Goal: Transaction & Acquisition: Download file/media

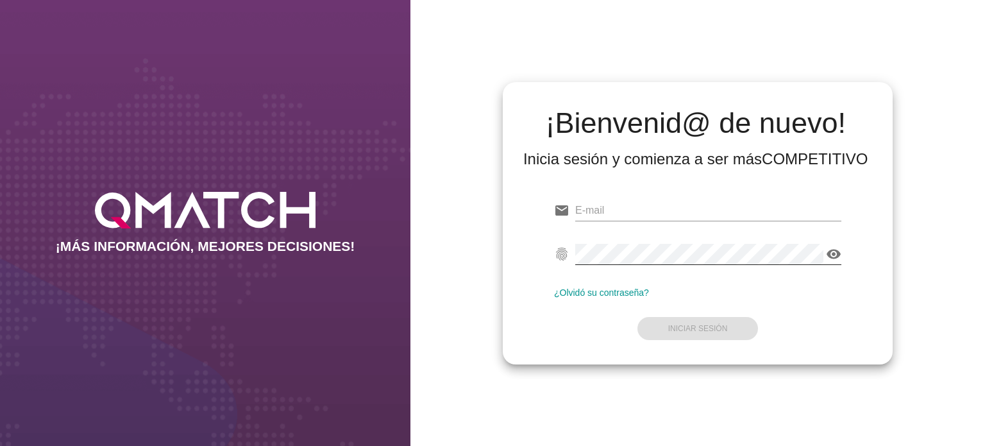
type input "ariel.henriquez@cencosud.cl"
click at [835, 250] on icon "visibility" at bounding box center [833, 253] width 15 height 15
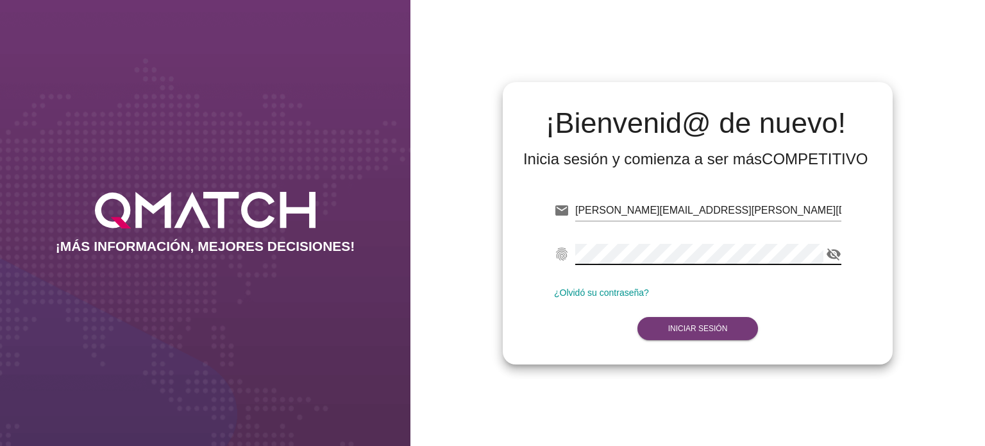
click at [693, 325] on strong "Iniciar Sesión" at bounding box center [698, 328] width 60 height 9
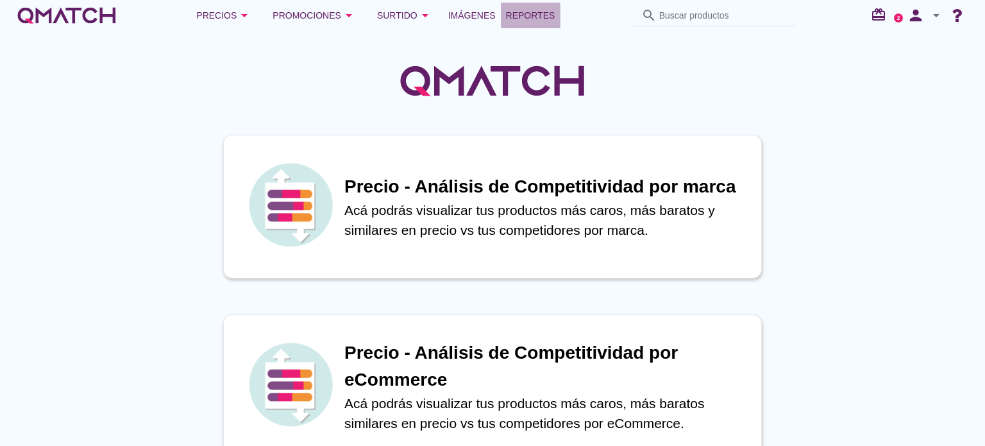
click at [531, 15] on span "Reportes" at bounding box center [530, 15] width 49 height 15
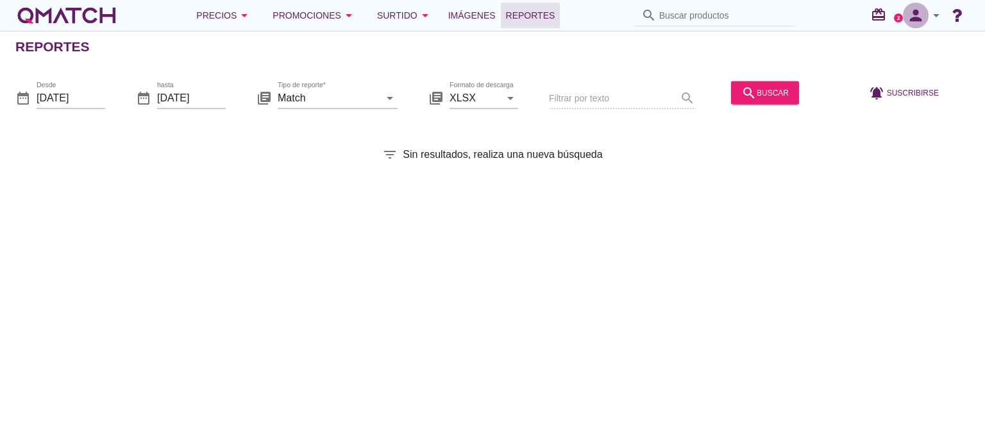
click at [918, 13] on icon "person" at bounding box center [916, 15] width 26 height 18
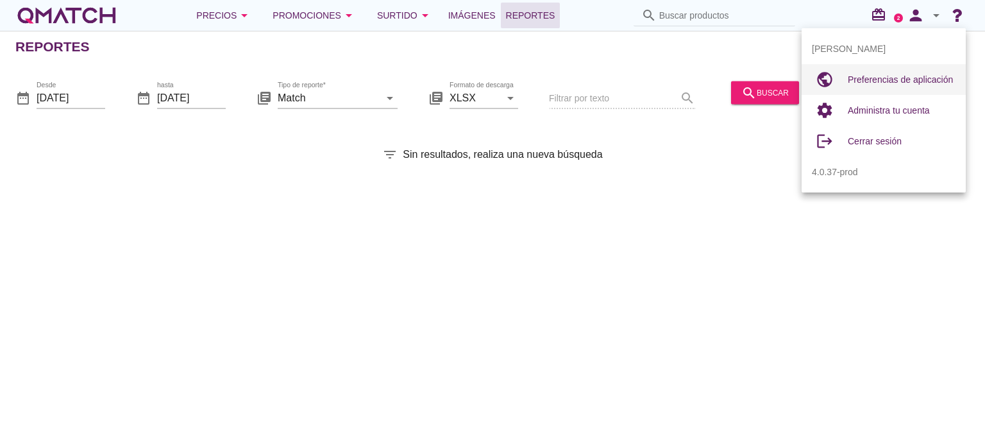
click at [902, 82] on span "Preferencias de aplicación" at bounding box center [900, 79] width 105 height 10
radio input "true"
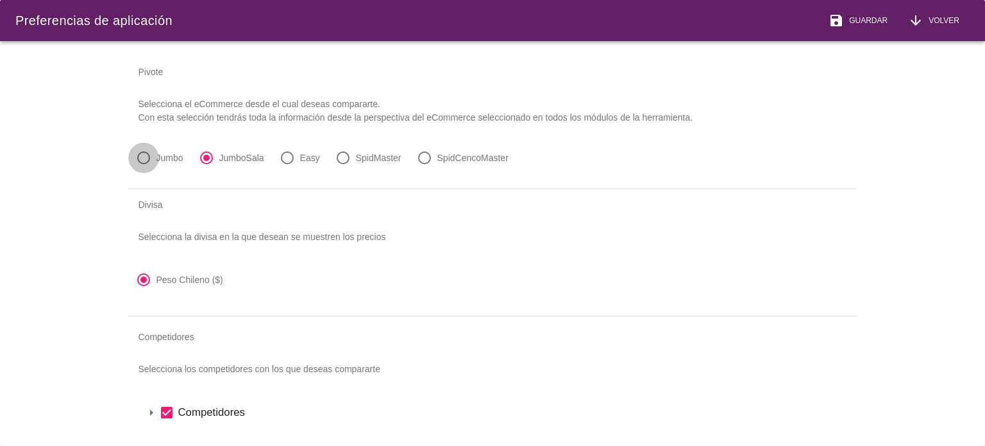
click at [142, 158] on div at bounding box center [144, 158] width 22 height 22
radio input "true"
click at [875, 22] on span "Guardar" at bounding box center [866, 21] width 44 height 12
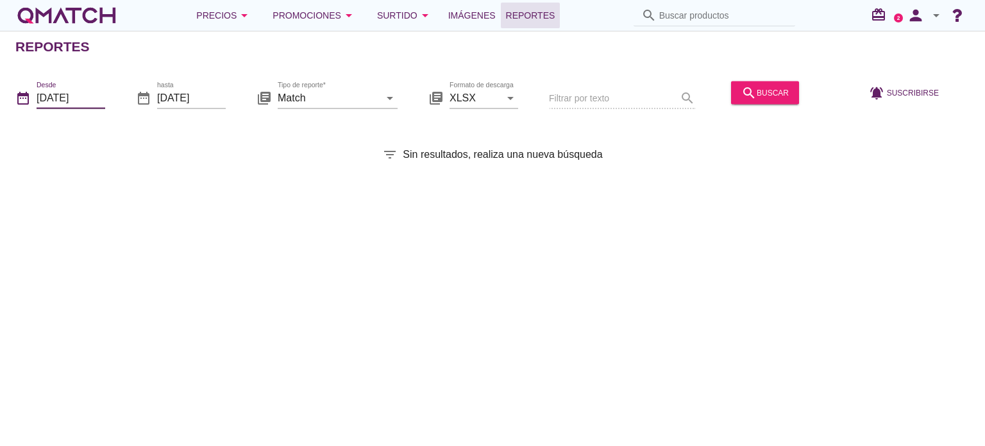
click at [97, 97] on input "[DATE]" at bounding box center [71, 97] width 69 height 21
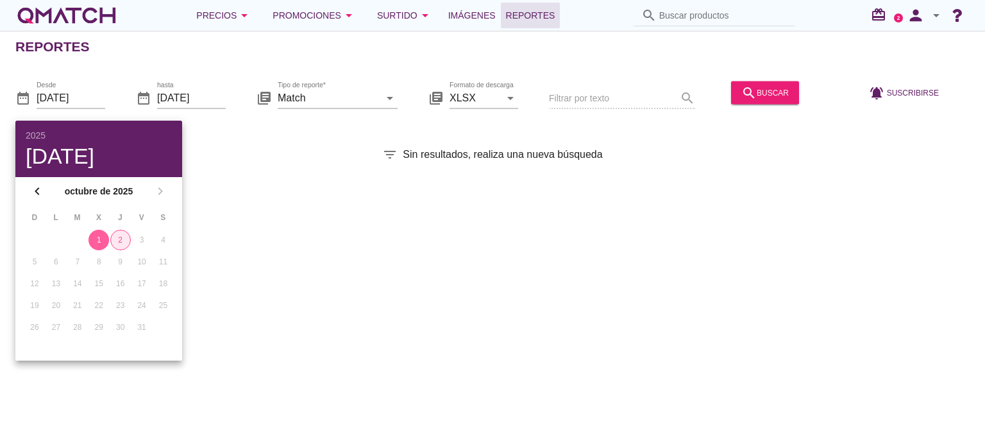
click at [117, 239] on div "2" at bounding box center [120, 240] width 19 height 12
type input "[DATE]"
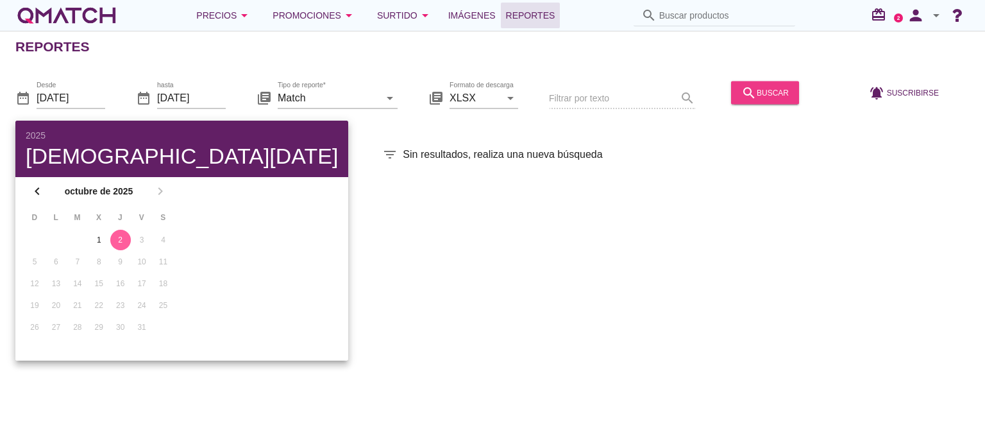
click at [767, 87] on div "search buscar" at bounding box center [765, 92] width 47 height 15
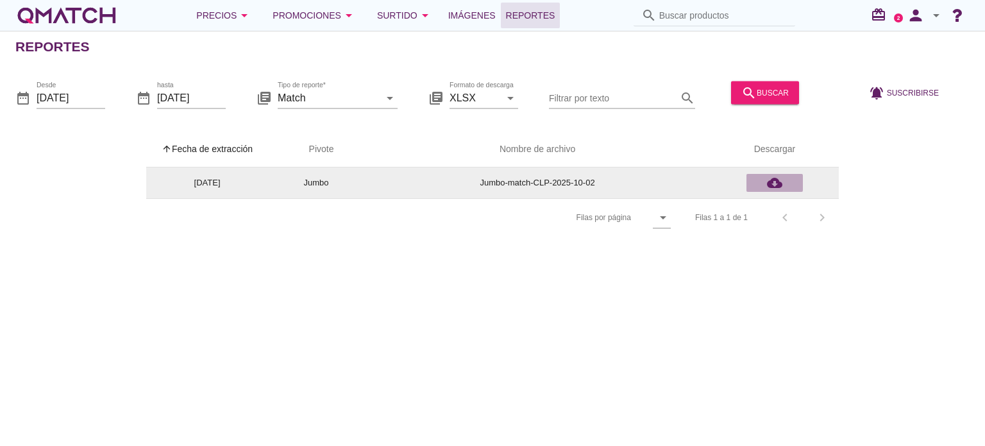
click at [777, 182] on icon "cloud_download" at bounding box center [774, 182] width 15 height 15
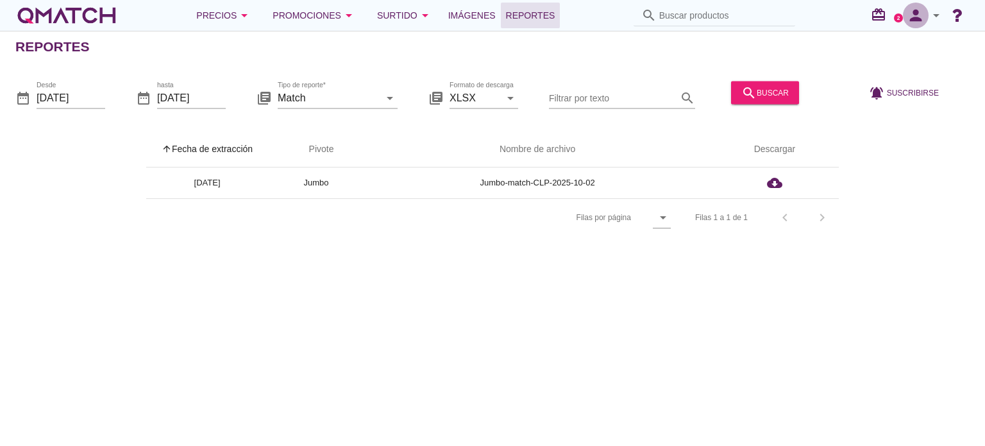
click at [923, 17] on icon "person" at bounding box center [916, 15] width 26 height 18
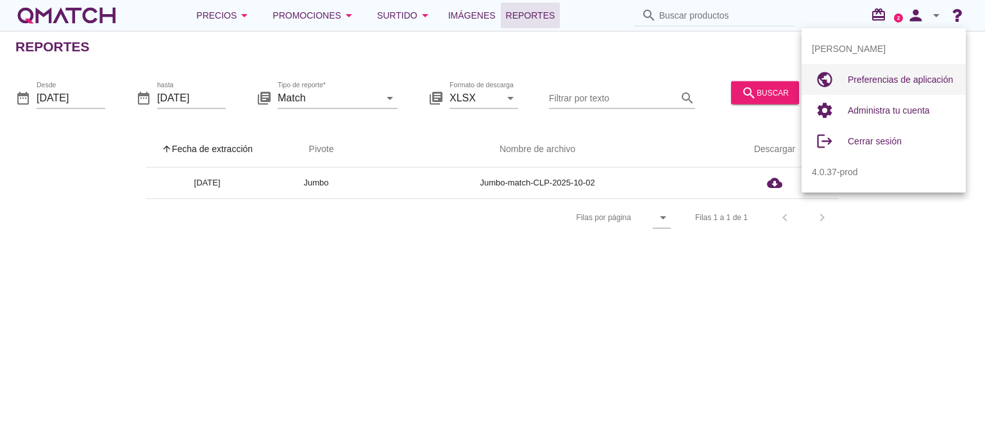
click at [895, 85] on div "Preferencias de aplicación" at bounding box center [902, 79] width 108 height 15
radio input "true"
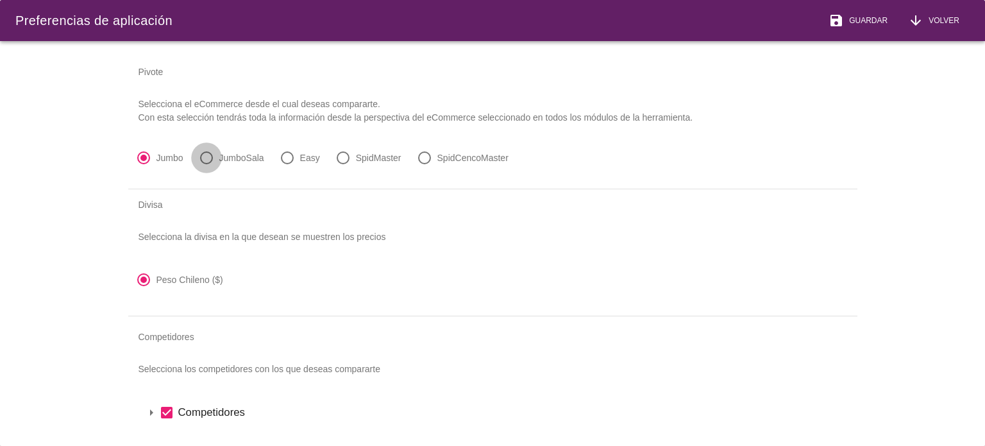
click at [206, 155] on div at bounding box center [207, 158] width 22 height 22
radio input "false"
radio input "true"
click at [877, 13] on div "save Guardar" at bounding box center [858, 20] width 59 height 15
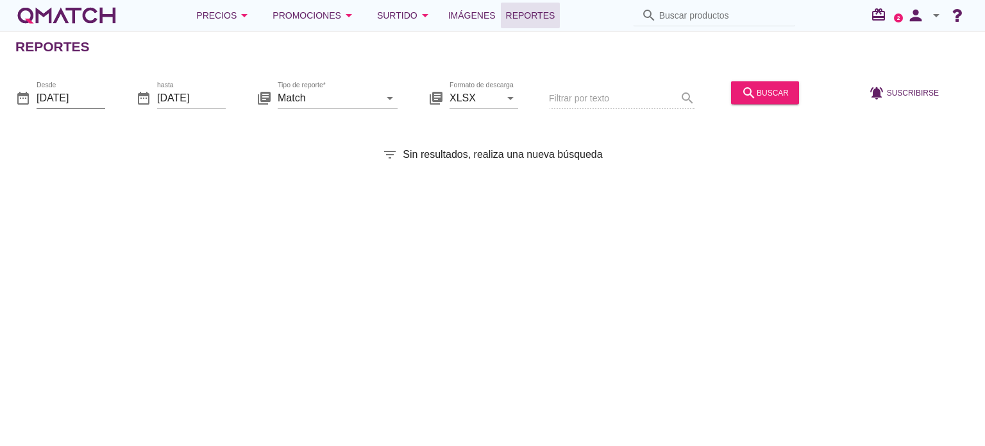
click at [87, 92] on input "[DATE]" at bounding box center [71, 97] width 69 height 21
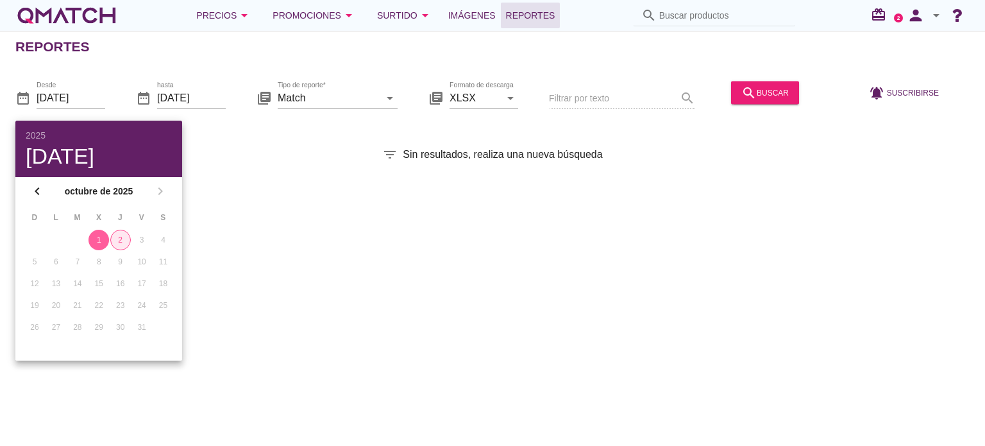
click at [121, 243] on div "2" at bounding box center [120, 240] width 19 height 12
type input "[DATE]"
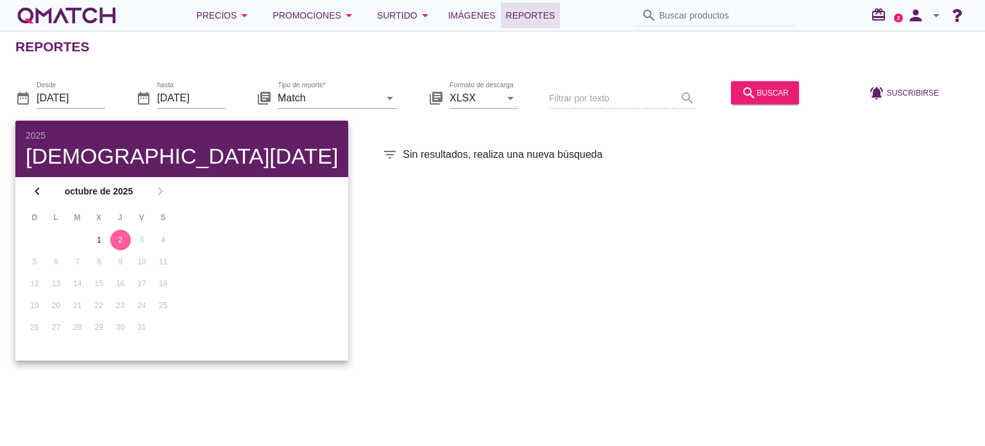
click at [249, 180] on div "Reportes date_range Desde 2025-10-02 date_range hasta 2025-10-02 library_books …" at bounding box center [492, 238] width 985 height 415
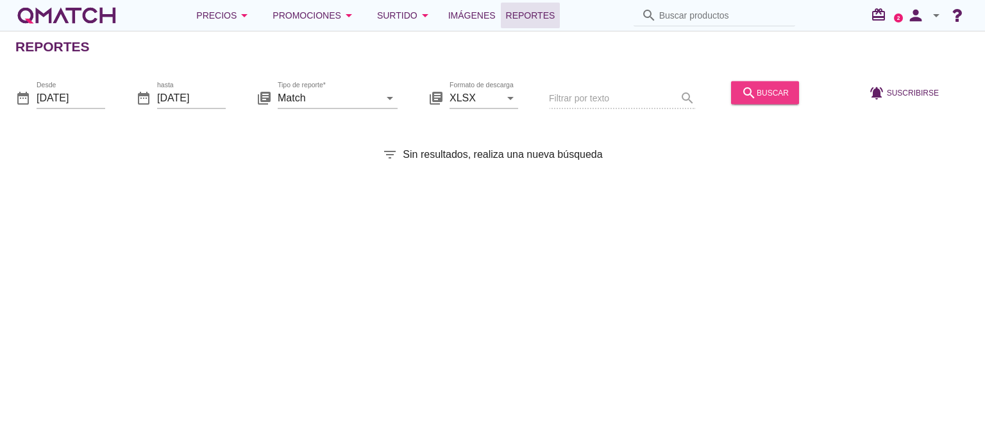
drag, startPoint x: 783, startPoint y: 87, endPoint x: 144, endPoint y: 109, distance: 638.6
click at [152, 112] on div "date_range Desde 2025-10-02 date_range hasta 2025-10-02 library_books Tipo de r…" at bounding box center [492, 94] width 985 height 54
click at [781, 94] on div "search buscar" at bounding box center [765, 92] width 47 height 15
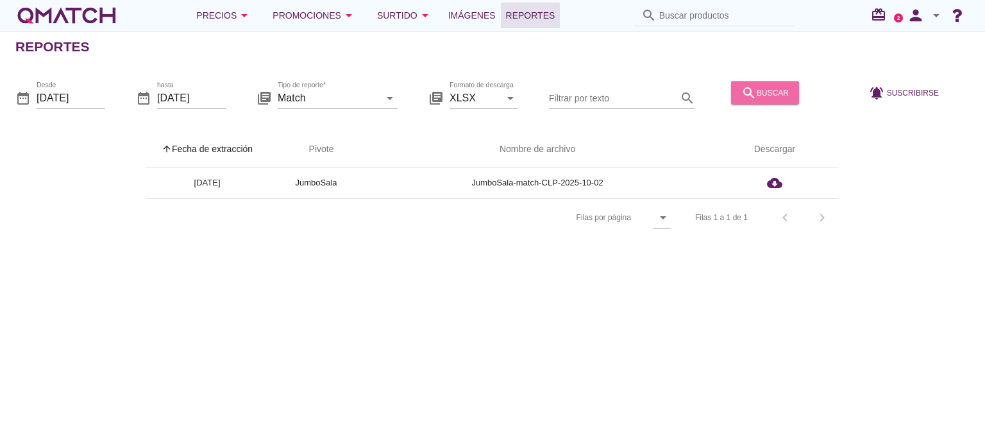
click at [773, 96] on div "search buscar" at bounding box center [765, 92] width 47 height 15
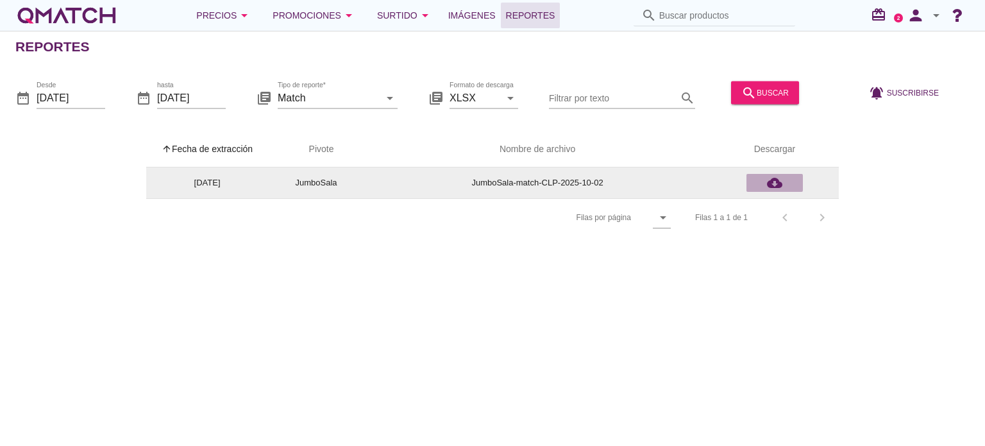
click at [776, 182] on icon "cloud_download" at bounding box center [774, 182] width 15 height 15
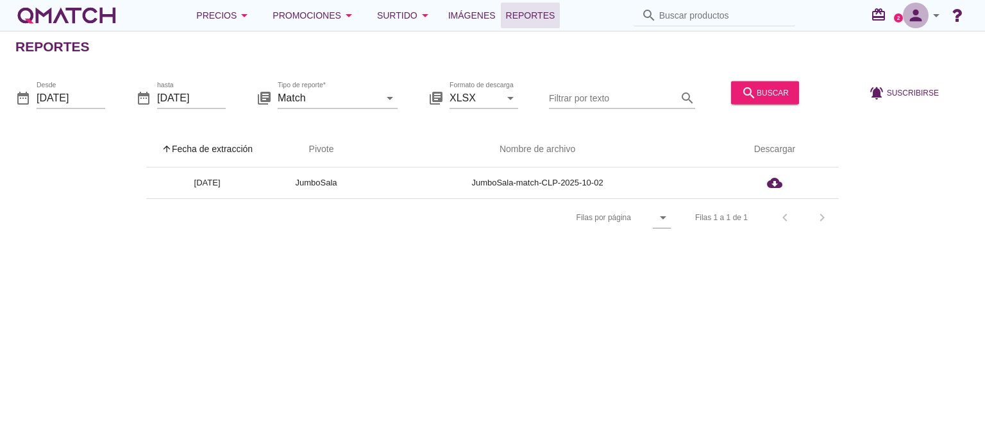
click at [928, 20] on icon "person" at bounding box center [916, 15] width 26 height 18
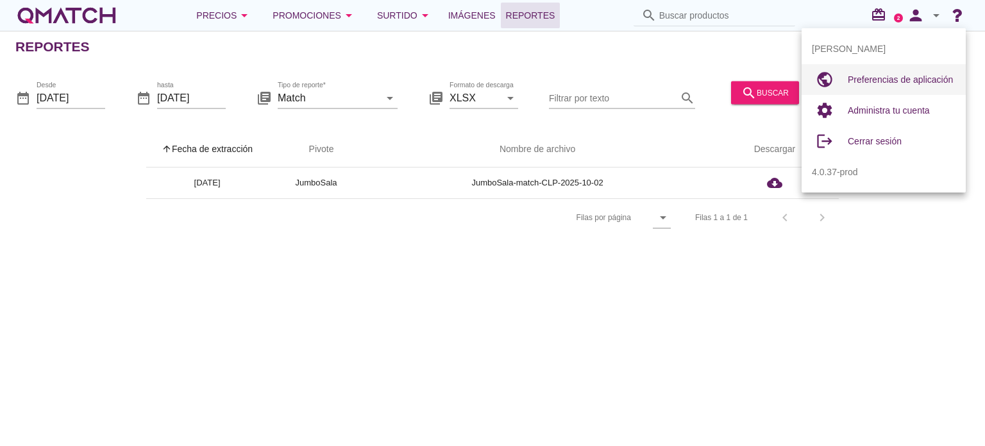
click at [913, 74] on div "Preferencias de aplicación" at bounding box center [902, 79] width 108 height 15
radio input "true"
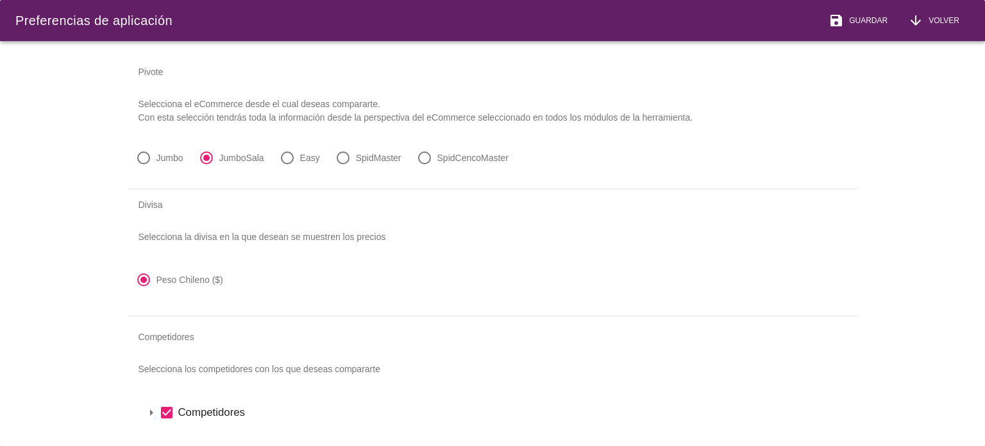
click at [420, 158] on div at bounding box center [425, 158] width 22 height 22
radio input "false"
radio input "true"
click at [866, 22] on span "Guardar" at bounding box center [866, 21] width 44 height 12
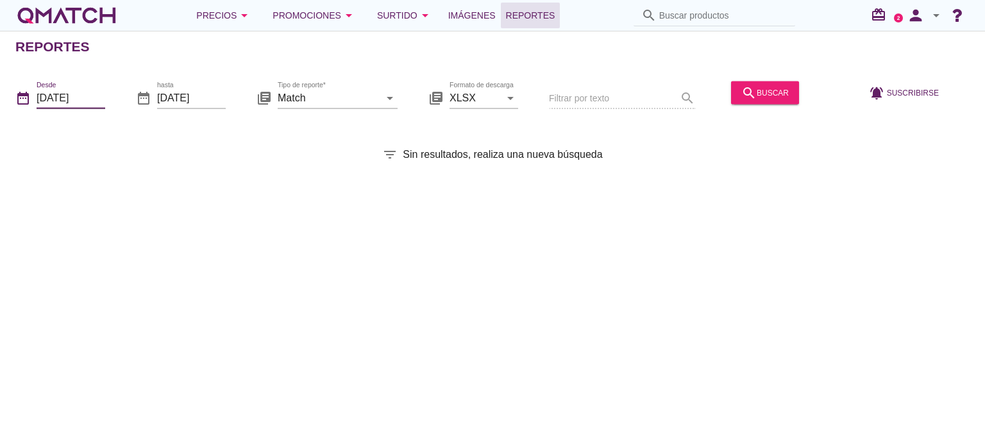
click at [95, 104] on input "[DATE]" at bounding box center [71, 97] width 69 height 21
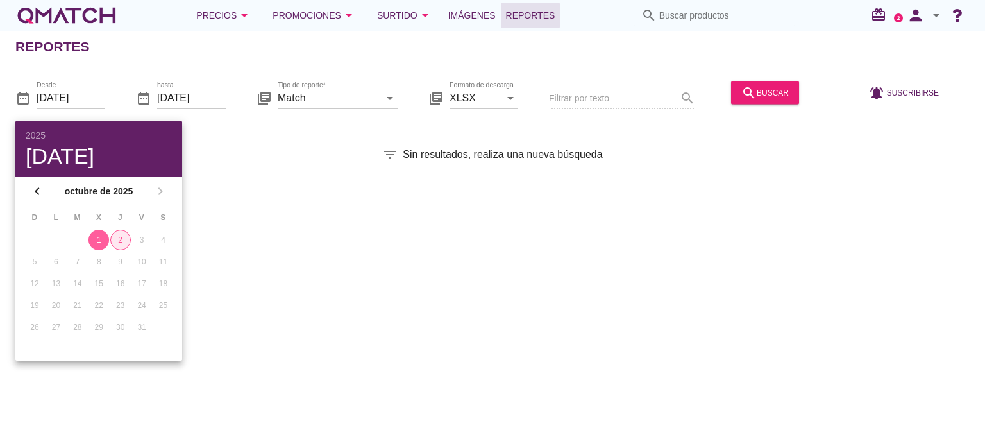
click at [121, 238] on div "2" at bounding box center [120, 240] width 19 height 12
type input "[DATE]"
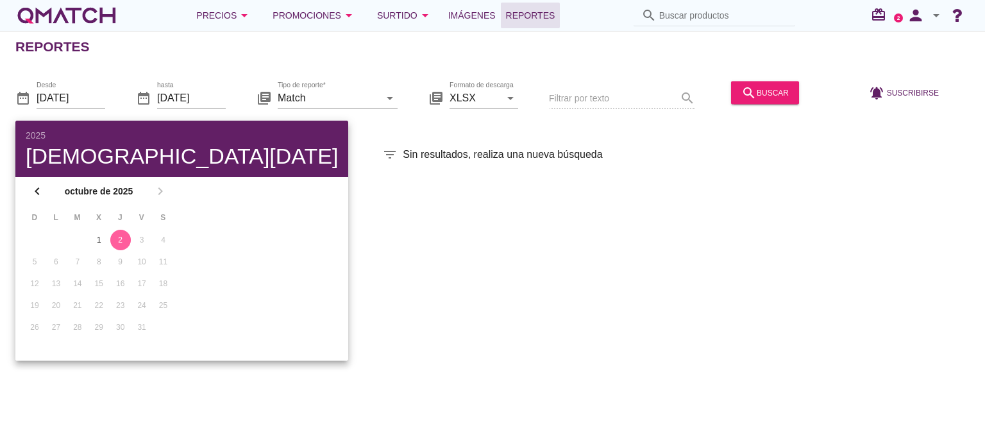
click at [126, 223] on th "J" at bounding box center [120, 218] width 20 height 22
click at [759, 96] on div "search buscar" at bounding box center [765, 92] width 47 height 15
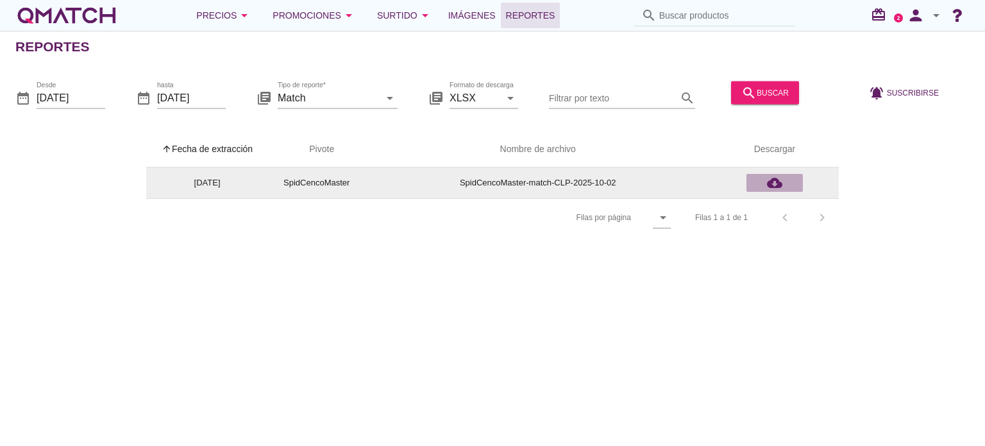
click at [774, 189] on icon "cloud_download" at bounding box center [774, 182] width 15 height 15
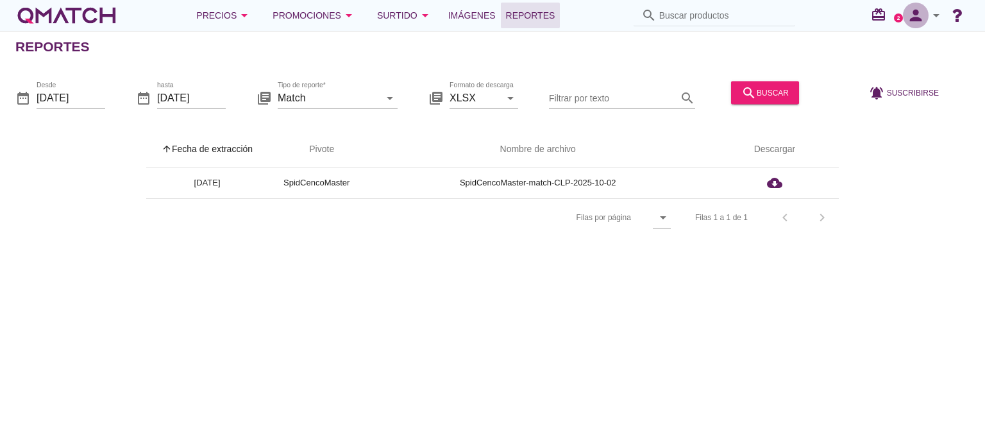
click at [920, 15] on icon "person" at bounding box center [916, 15] width 26 height 18
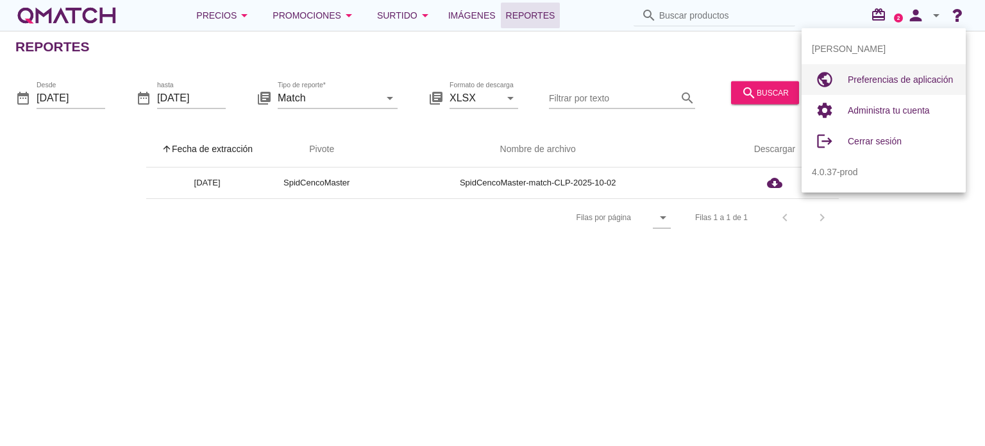
click at [876, 78] on span "Preferencias de aplicación" at bounding box center [900, 79] width 105 height 10
radio input "true"
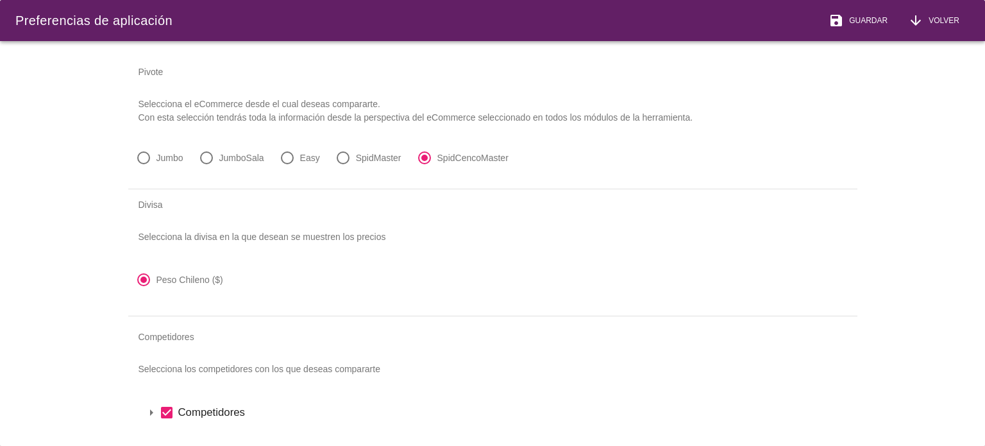
click at [138, 157] on div at bounding box center [144, 158] width 22 height 22
radio input "true"
click at [870, 23] on span "Guardar" at bounding box center [866, 21] width 44 height 12
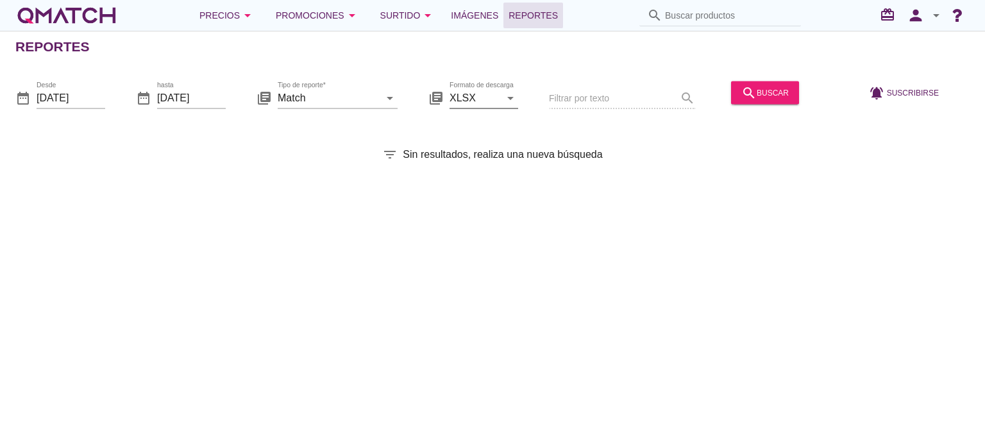
click at [506, 98] on icon "arrow_drop_down" at bounding box center [510, 97] width 15 height 15
click at [366, 99] on input "Match" at bounding box center [329, 97] width 102 height 21
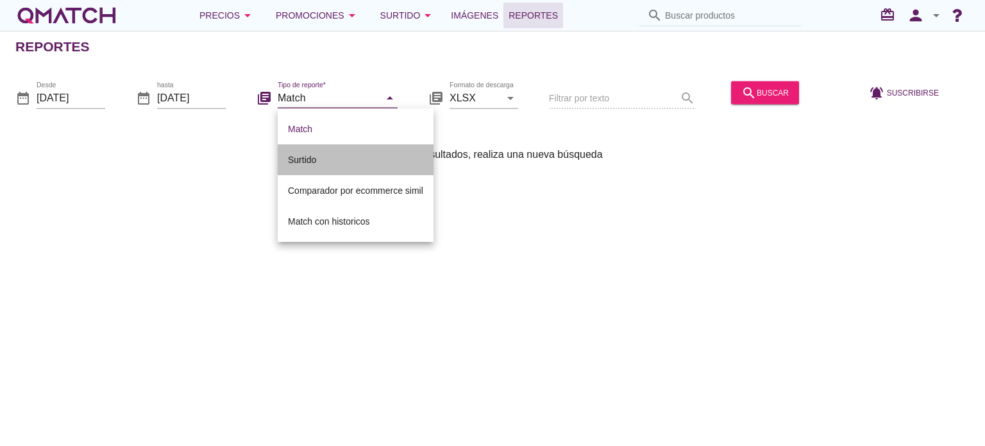
click at [339, 151] on div "Surtido" at bounding box center [355, 159] width 135 height 31
type input "Surtido"
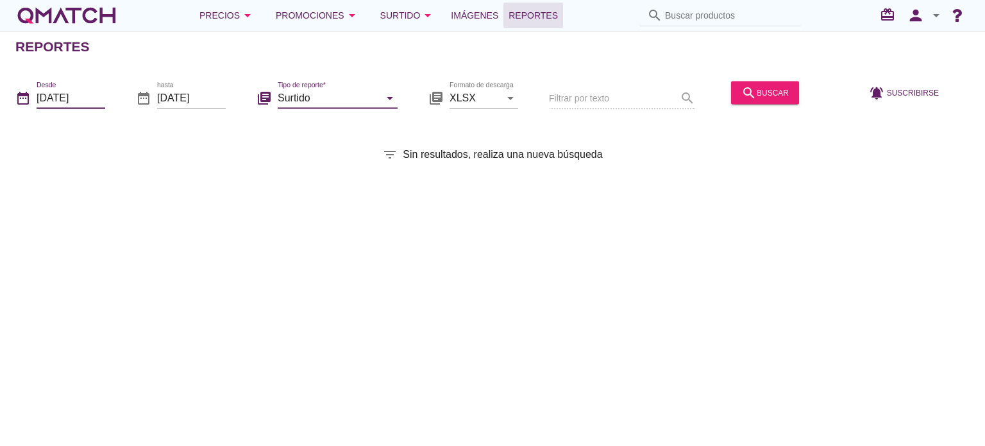
click at [83, 94] on input "[DATE]" at bounding box center [71, 97] width 69 height 21
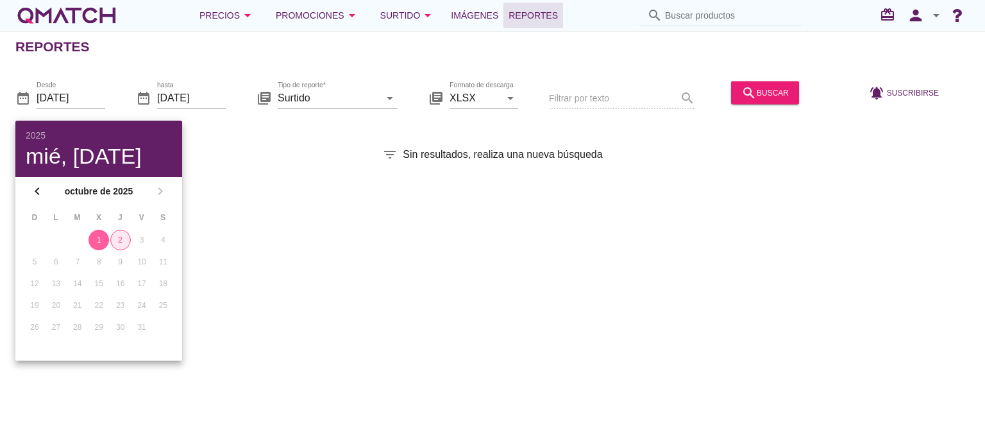
click at [123, 232] on button "2" at bounding box center [120, 240] width 21 height 21
type input "[DATE]"
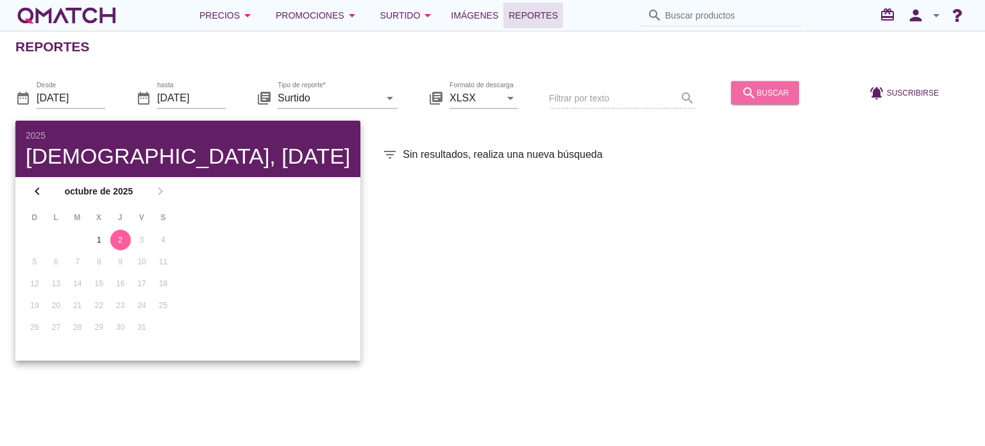
click at [759, 96] on div "search buscar" at bounding box center [765, 92] width 47 height 15
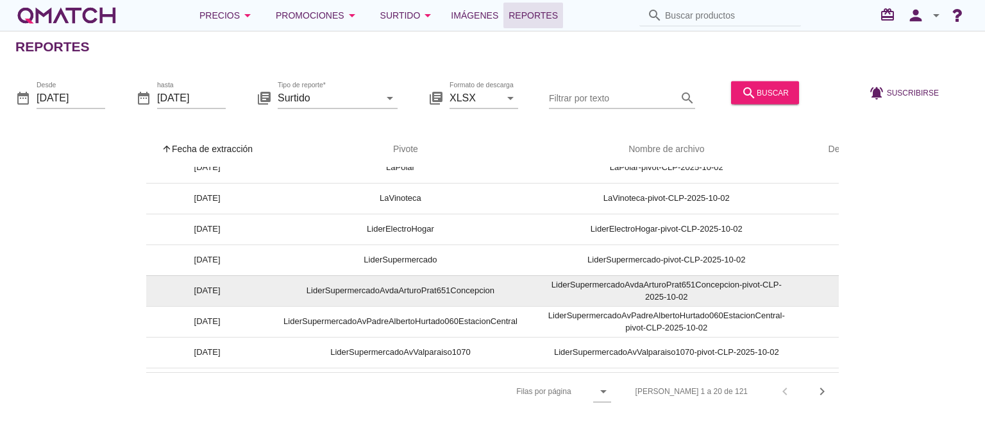
scroll to position [421, 0]
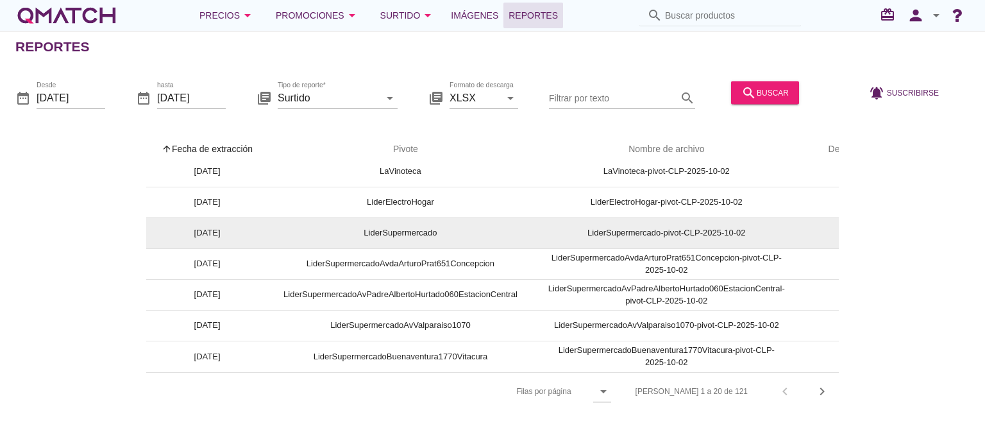
click at [414, 219] on td "LiderSupermercado" at bounding box center [400, 232] width 265 height 31
click at [790, 225] on td "LiderSupermercado-pivot-CLP-2025-10-02" at bounding box center [666, 232] width 267 height 31
drag, startPoint x: 795, startPoint y: 221, endPoint x: 715, endPoint y: 228, distance: 80.5
click at [795, 221] on td "LiderSupermercado-pivot-CLP-2025-10-02" at bounding box center [666, 232] width 267 height 31
click at [213, 222] on td "[DATE]" at bounding box center [207, 232] width 122 height 31
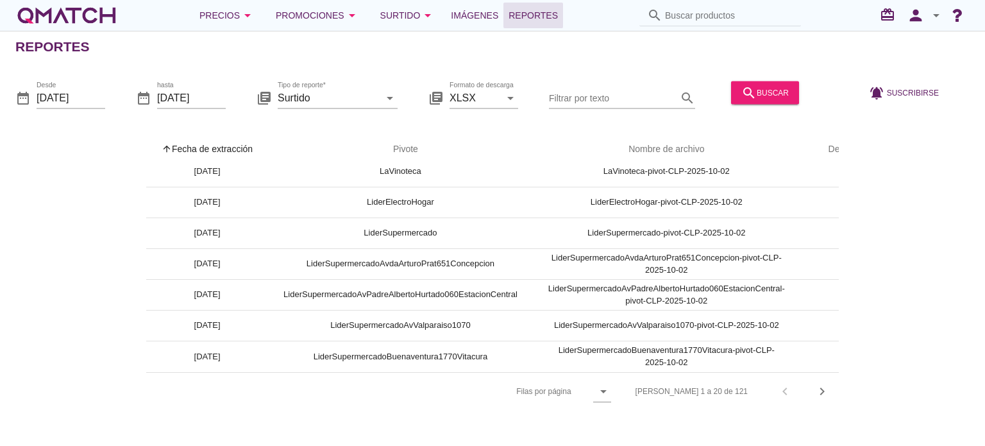
scroll to position [421, 59]
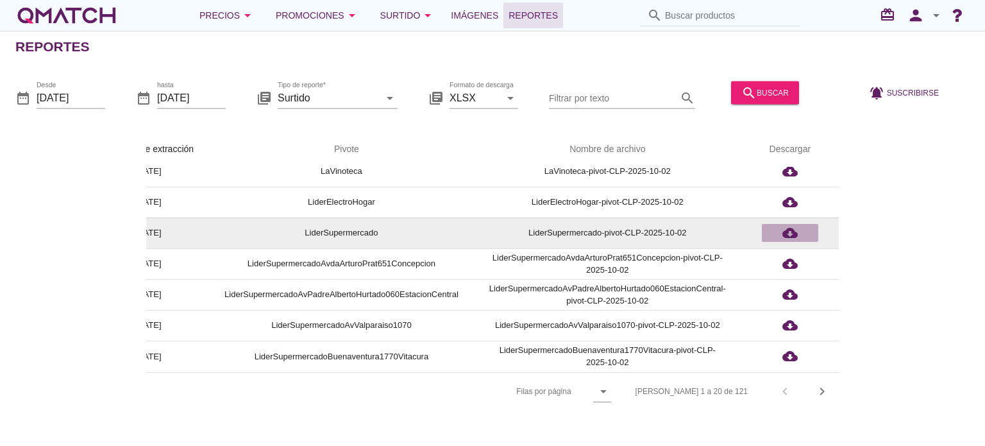
click at [788, 225] on icon "cloud_download" at bounding box center [790, 232] width 15 height 15
